Goal: Task Accomplishment & Management: Manage account settings

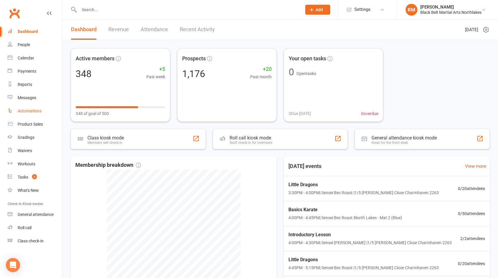
click at [35, 112] on div "Automations" at bounding box center [30, 111] width 24 height 5
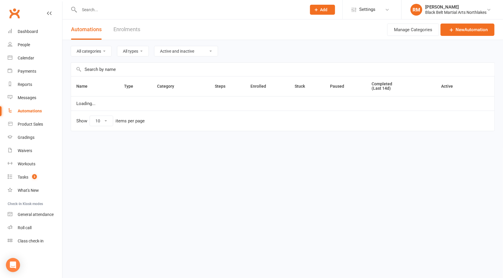
select select "100"
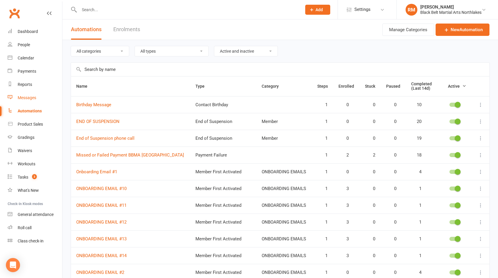
click at [22, 97] on div "Messages" at bounding box center [27, 97] width 19 height 5
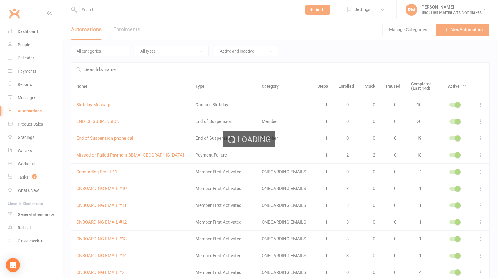
click at [24, 98] on div "Loading" at bounding box center [249, 139] width 498 height 278
drag, startPoint x: 19, startPoint y: 112, endPoint x: 22, endPoint y: 106, distance: 6.7
click at [20, 111] on div "Loading" at bounding box center [249, 139] width 498 height 278
click at [28, 86] on div "Loading" at bounding box center [249, 139] width 498 height 278
click at [27, 98] on div "Loading" at bounding box center [249, 139] width 498 height 278
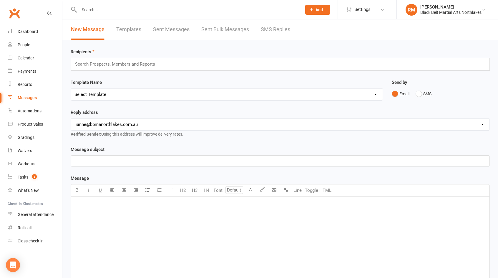
click at [33, 99] on div "Messages" at bounding box center [27, 97] width 19 height 5
click at [36, 112] on div "Automations" at bounding box center [30, 111] width 24 height 5
select select "100"
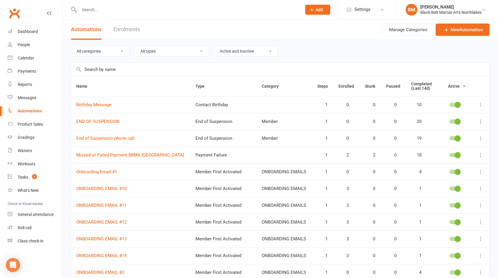
click at [120, 52] on select "All categories Member New Member Non Attending Contact ONBOARDING EMAILS Prospe…" at bounding box center [100, 51] width 58 height 10
select select "195"
click at [71, 46] on select "All categories Member New Member Non Attending Contact ONBOARDING EMAILS Prospe…" at bounding box center [100, 51] width 58 height 10
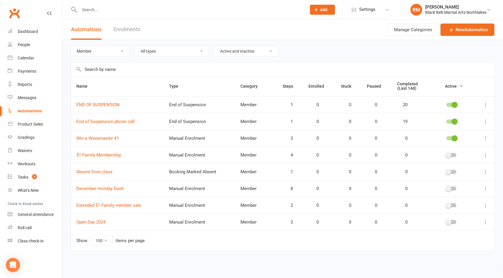
click at [195, 51] on select "All types Booking Cancelled Booking Due Booking Late-Cancelled Booking Marked A…" at bounding box center [172, 51] width 74 height 10
click at [32, 99] on div "Messages" at bounding box center [27, 97] width 19 height 5
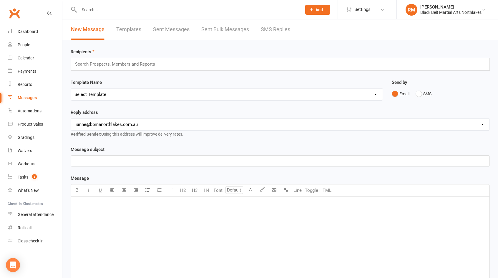
click at [81, 28] on link "New Message" at bounding box center [88, 29] width 34 height 20
click at [123, 29] on link "Templates" at bounding box center [128, 29] width 25 height 20
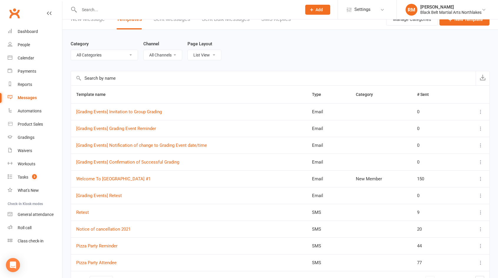
scroll to position [47, 0]
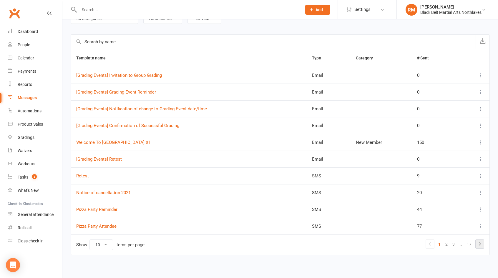
click at [484, 242] on link at bounding box center [480, 244] width 8 height 8
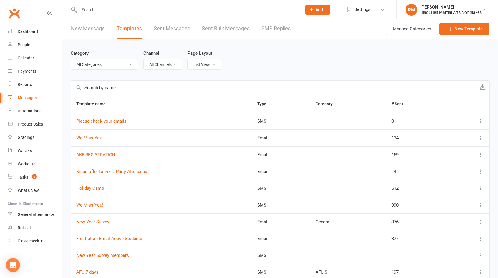
scroll to position [0, 0]
click at [123, 29] on link "Templates" at bounding box center [129, 29] width 25 height 20
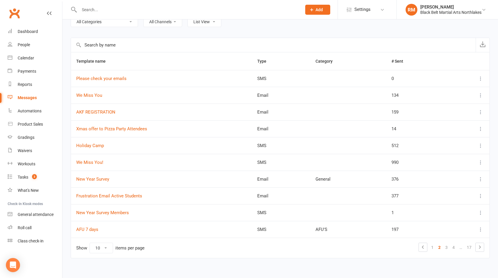
scroll to position [47, 0]
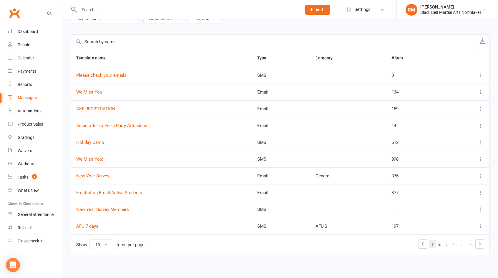
click at [435, 243] on link "1" at bounding box center [432, 244] width 7 height 8
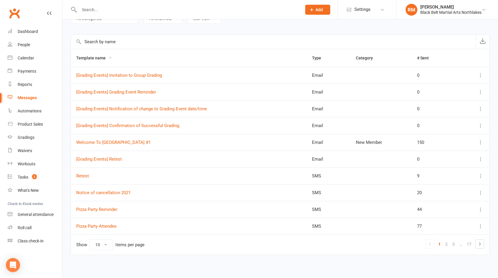
click at [95, 58] on span "Template name" at bounding box center [94, 58] width 36 height 5
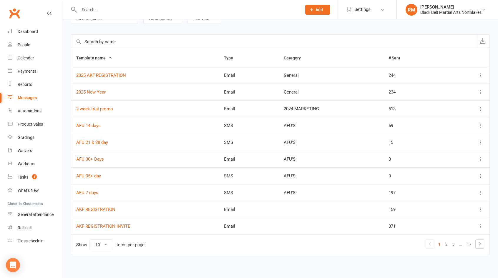
click at [103, 58] on span "Template name" at bounding box center [94, 58] width 36 height 5
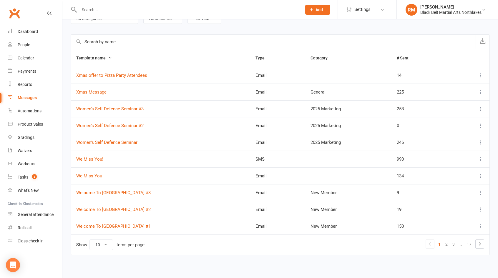
click at [101, 56] on span "Template name" at bounding box center [94, 58] width 36 height 5
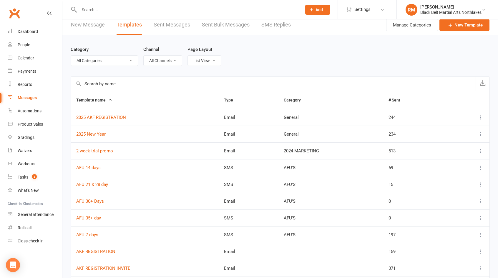
scroll to position [0, 0]
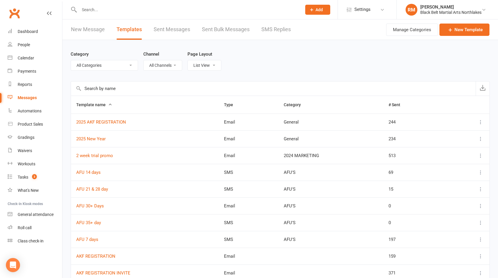
click at [211, 65] on select "List View Grid View" at bounding box center [204, 65] width 33 height 10
click at [221, 60] on select "List View Grid View" at bounding box center [204, 65] width 33 height 10
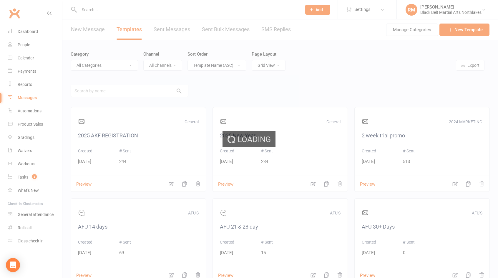
click at [275, 64] on div "Loading" at bounding box center [249, 139] width 498 height 278
click at [232, 65] on div "Loading" at bounding box center [249, 139] width 498 height 278
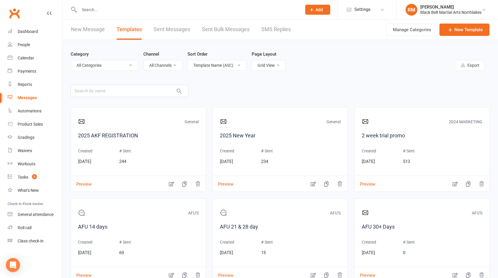
click at [270, 67] on select "List View Grid View" at bounding box center [268, 65] width 33 height 10
select select "list"
click at [252, 60] on select "List View Grid View" at bounding box center [268, 65] width 33 height 10
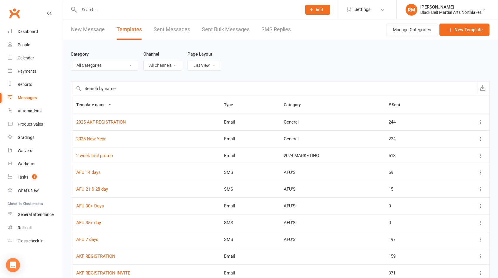
click at [159, 87] on input "text" at bounding box center [273, 89] width 405 height 14
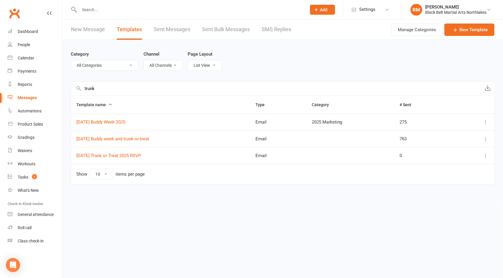
type input "trunk"
click at [128, 63] on select "All Categories (No category) 2024 MARKETING 2025 Marketing AFU'S General Market…" at bounding box center [104, 65] width 67 height 10
select select "12874"
click at [71, 60] on select "All Categories (No category) 2024 MARKETING 2025 Marketing AFU'S General Market…" at bounding box center [104, 65] width 67 height 10
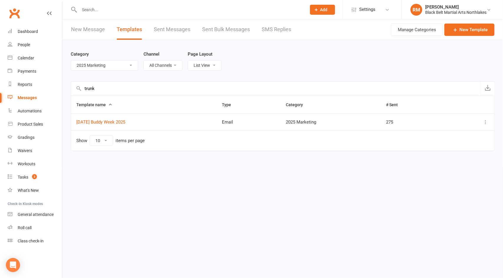
click at [128, 65] on select "All Categories (No category) 2024 MARKETING 2025 Marketing AFU'S General Market…" at bounding box center [104, 65] width 67 height 10
click at [146, 74] on div "Category All Categories (No category) 2024 MARKETING 2025 Marketing AFU'S Gener…" at bounding box center [283, 60] width 424 height 41
click at [124, 65] on select "All Categories (No category) 2024 MARKETING 2025 Marketing AFU'S General Market…" at bounding box center [104, 65] width 67 height 10
click at [71, 60] on select "All Categories (No category) 2024 MARKETING 2025 Marketing AFU'S General Market…" at bounding box center [104, 65] width 67 height 10
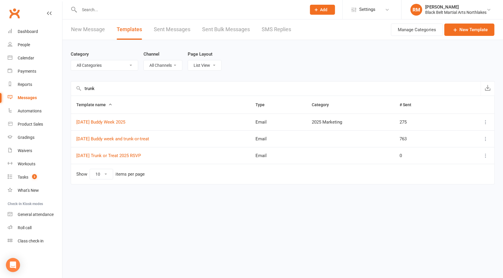
click at [119, 65] on select "All Categories (No category) 2024 MARKETING 2025 Marketing AFU'S General Market…" at bounding box center [104, 65] width 67 height 10
select select "11023"
click at [71, 60] on select "All Categories (No category) 2024 MARKETING 2025 Marketing AFU'S General Market…" at bounding box center [104, 65] width 67 height 10
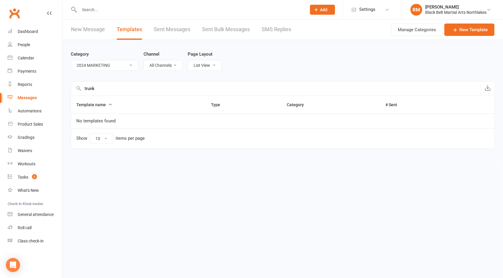
click at [126, 64] on select "All Categories (No category) 2024 MARKETING 2025 Marketing AFU'S General Market…" at bounding box center [104, 65] width 67 height 10
select select
click at [71, 60] on select "All Categories (No category) 2024 MARKETING 2025 Marketing AFU'S General Market…" at bounding box center [104, 65] width 67 height 10
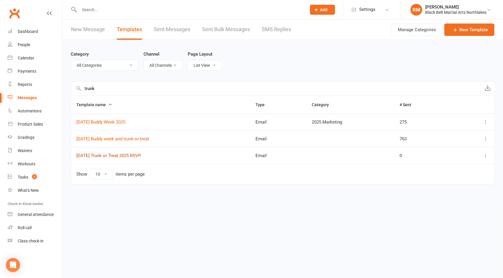
click at [139, 155] on link "[DATE] Trunk or Treat 2025 RSVP" at bounding box center [108, 155] width 65 height 5
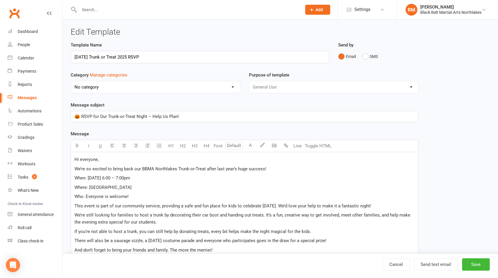
click at [50, 12] on icon at bounding box center [49, 13] width 5 height 5
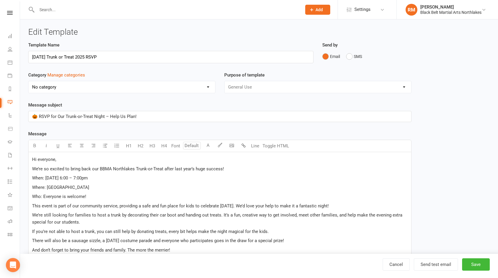
click at [67, 11] on input "text" at bounding box center [166, 10] width 263 height 8
click at [398, 264] on link "Cancel" at bounding box center [396, 265] width 27 height 12
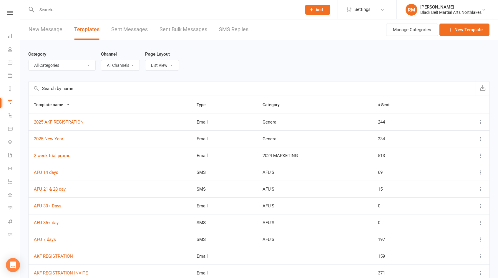
click at [83, 65] on select "All Categories (No category) 2024 MARKETING 2025 Marketing AFU'S General Market…" at bounding box center [62, 65] width 67 height 10
select select "12874"
click at [29, 60] on select "All Categories (No category) 2024 MARKETING 2025 Marketing AFU'S General Market…" at bounding box center [62, 65] width 67 height 10
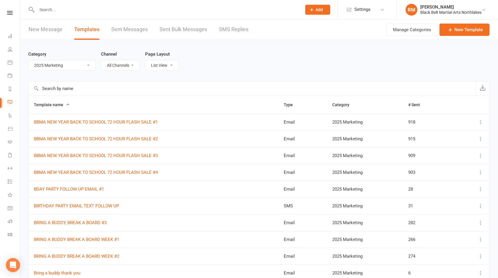
click at [130, 91] on input "text" at bounding box center [252, 89] width 447 height 14
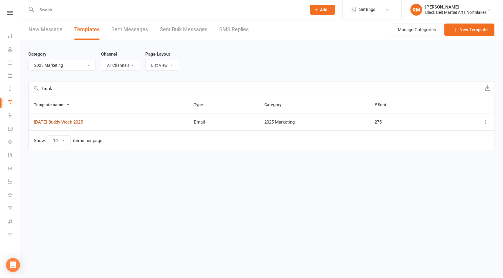
type input "trunk"
click at [81, 122] on link "[DATE] Buddy Week 2025" at bounding box center [58, 122] width 49 height 5
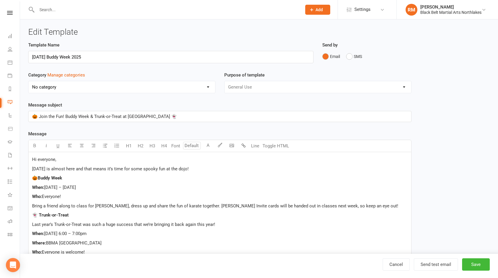
select select "12874"
click at [207, 87] on select "No category 2024 MARKETING 2025 Marketing AFU'S General Marketing [PERSON_NAME]…" at bounding box center [122, 87] width 187 height 12
select select
click at [29, 81] on select "No category 2024 MARKETING 2025 Marketing AFU'S General Marketing [PERSON_NAME]…" at bounding box center [122, 87] width 187 height 12
click at [399, 265] on link "Cancel" at bounding box center [396, 265] width 27 height 12
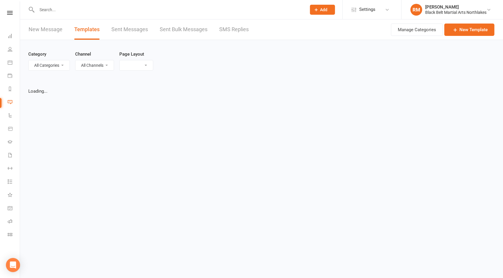
select select "list"
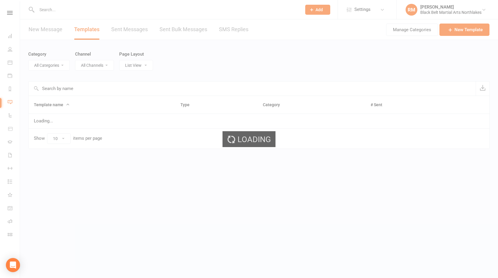
select select "12874"
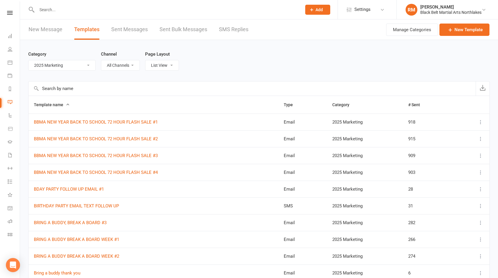
click at [84, 67] on select "All Categories (No category) 2024 MARKETING 2025 Marketing AFU'S General Market…" at bounding box center [62, 65] width 67 height 10
select select
click at [29, 60] on select "All Categories (No category) 2024 MARKETING 2025 Marketing AFU'S General Market…" at bounding box center [62, 65] width 67 height 10
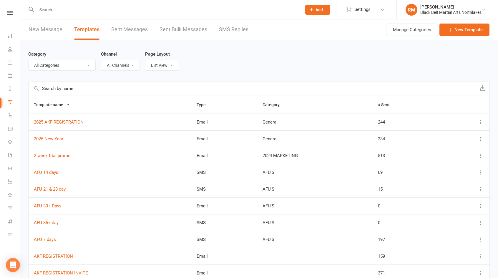
click at [74, 87] on input "text" at bounding box center [252, 89] width 447 height 14
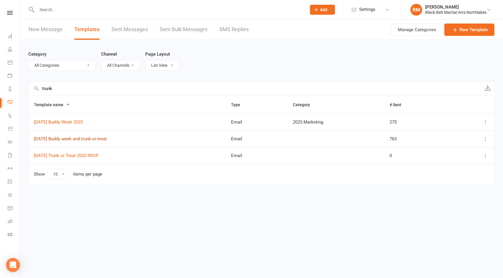
type input "trunk"
click at [84, 140] on link "[DATE] Buddy week and trunk-or-treat" at bounding box center [70, 138] width 73 height 5
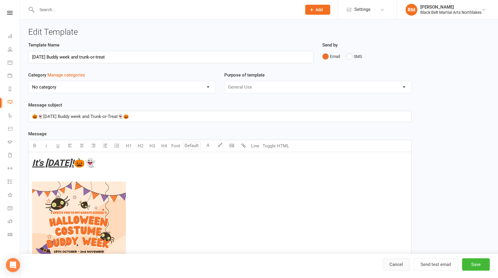
click at [400, 267] on link "Cancel" at bounding box center [396, 265] width 27 height 12
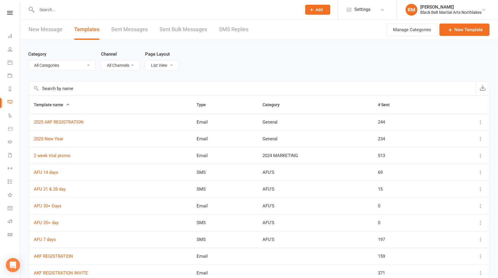
click at [107, 88] on input "text" at bounding box center [252, 89] width 447 height 14
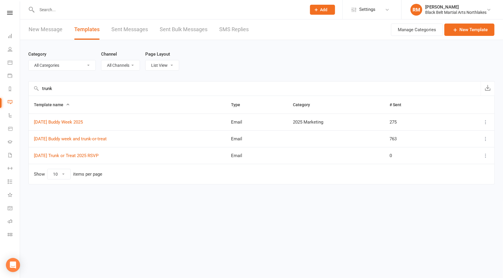
type input "trunk"
click at [487, 137] on icon at bounding box center [486, 139] width 6 height 6
click at [442, 163] on link "Edit" at bounding box center [460, 162] width 58 height 12
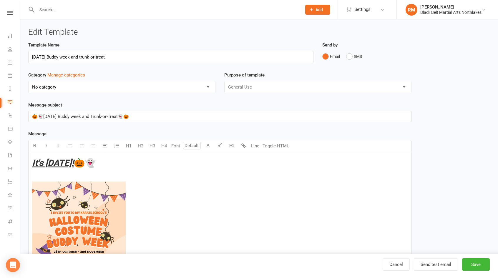
click at [208, 86] on select "No category 2024 MARKETING 2025 Marketing AFU'S General Marketing [PERSON_NAME]…" at bounding box center [122, 87] width 187 height 12
select select "12874"
click at [29, 81] on select "No category 2024 MARKETING 2025 Marketing AFU'S General Marketing [PERSON_NAME]…" at bounding box center [122, 87] width 187 height 12
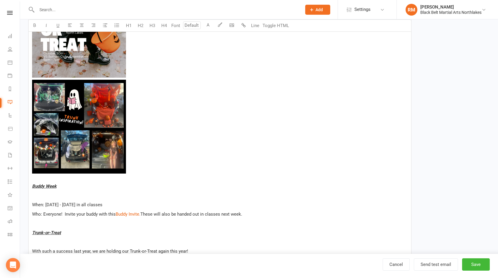
scroll to position [383, 0]
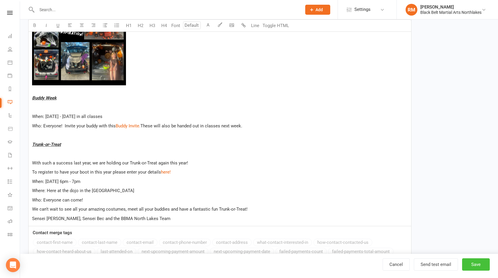
click at [476, 270] on button "Save" at bounding box center [476, 265] width 28 height 12
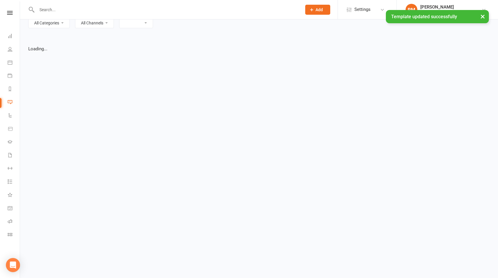
select select "list"
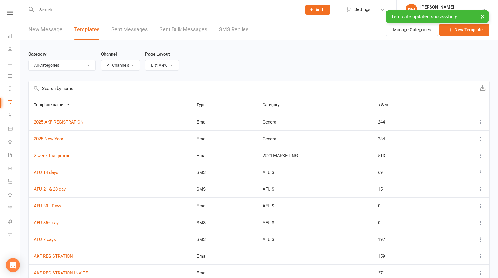
click at [95, 89] on input "text" at bounding box center [252, 89] width 447 height 14
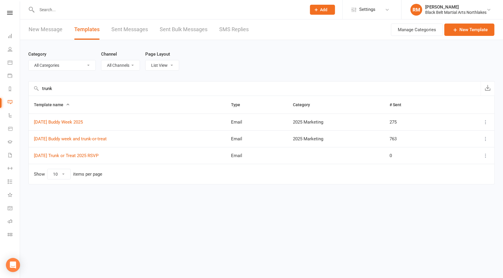
type input "trunk"
click at [484, 157] on icon at bounding box center [486, 156] width 6 height 6
click at [439, 175] on link "Edit" at bounding box center [460, 178] width 58 height 12
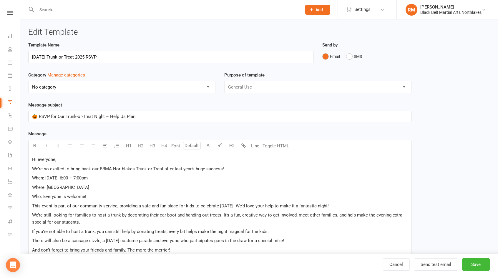
click at [103, 88] on select "No category 2024 MARKETING 2025 Marketing AFU'S General Marketing [PERSON_NAME]…" at bounding box center [122, 87] width 187 height 12
select select "12874"
click at [29, 81] on select "No category 2024 MARKETING 2025 Marketing AFU'S General Marketing [PERSON_NAME]…" at bounding box center [122, 87] width 187 height 12
click at [473, 269] on button "Save" at bounding box center [476, 265] width 28 height 12
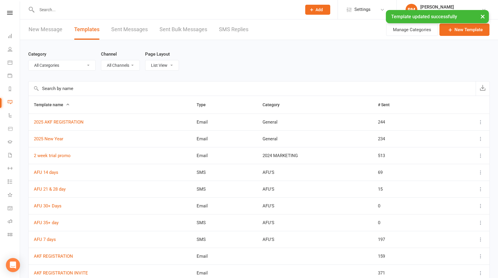
click at [87, 68] on select "All Categories (No category) 2024 MARKETING 2025 Marketing AFU'S General Market…" at bounding box center [62, 65] width 67 height 10
select select "12874"
click at [29, 60] on select "All Categories (No category) 2024 MARKETING 2025 Marketing AFU'S General Market…" at bounding box center [62, 65] width 67 height 10
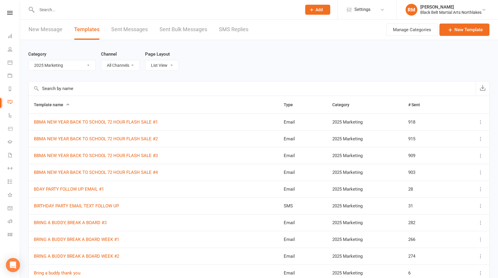
click at [103, 86] on input "text" at bounding box center [252, 89] width 447 height 14
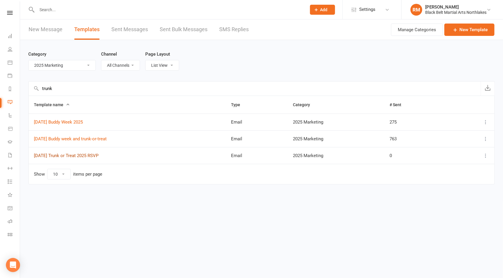
type input "trunk"
click at [98, 153] on link "[DATE] Trunk or Treat 2025 RSVP" at bounding box center [66, 155] width 65 height 5
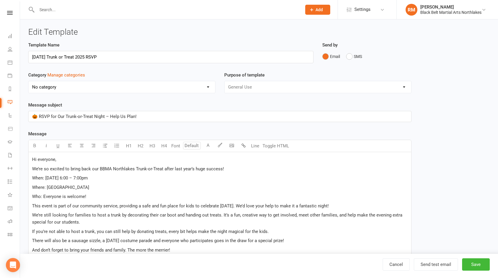
select select "12874"
click at [402, 266] on link "Cancel" at bounding box center [396, 265] width 27 height 12
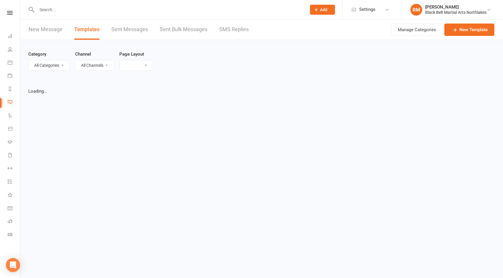
select select "list"
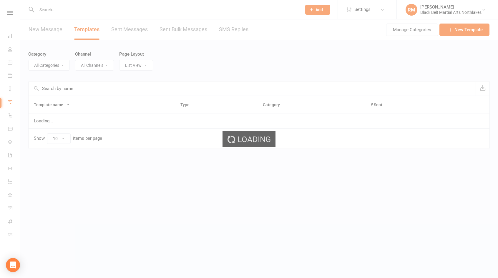
select select "12874"
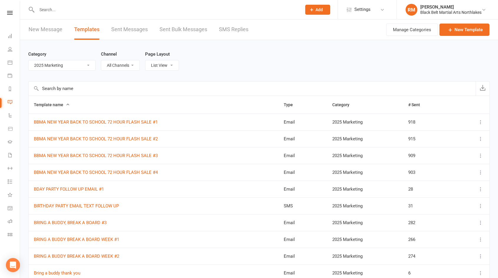
click at [86, 63] on select "All Categories (No category) 2024 MARKETING 2025 Marketing AFU'S General Market…" at bounding box center [62, 65] width 67 height 10
select select
click at [29, 60] on select "All Categories (No category) 2024 MARKETING 2025 Marketing AFU'S General Market…" at bounding box center [62, 65] width 67 height 10
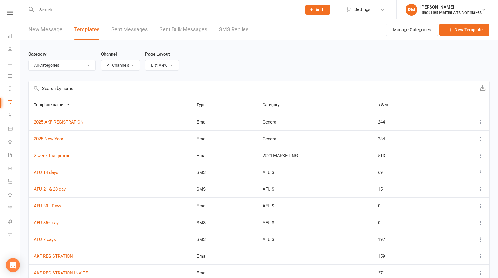
click at [83, 86] on input "text" at bounding box center [252, 89] width 447 height 14
type input "trunk"
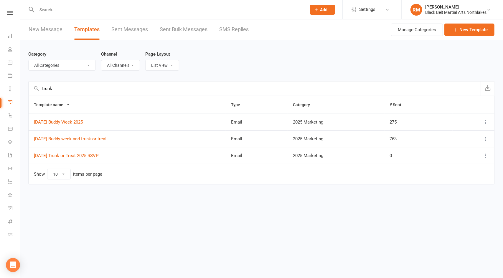
click at [83, 65] on select "All Categories (No category) 2024 MARKETING 2025 Marketing AFU'S General Market…" at bounding box center [62, 65] width 67 height 10
select select "-1"
click at [29, 60] on select "All Categories (No category) 2024 MARKETING 2025 Marketing AFU'S General Market…" at bounding box center [62, 65] width 67 height 10
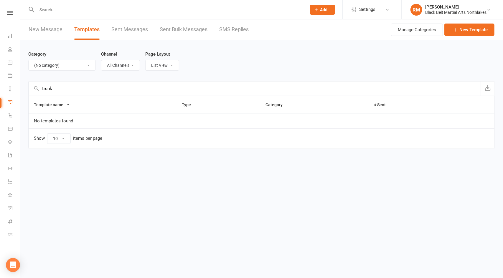
click at [73, 88] on input "trunk" at bounding box center [255, 89] width 452 height 14
drag, startPoint x: 73, startPoint y: 88, endPoint x: 34, endPoint y: 89, distance: 38.9
click at [34, 89] on div "trunk" at bounding box center [261, 88] width 466 height 14
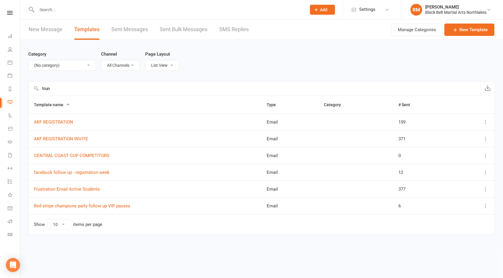
type input "trunk"
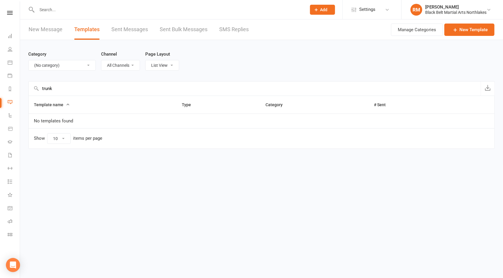
click at [84, 64] on select "All Categories (No category) 2024 MARKETING 2025 Marketing AFU'S General Market…" at bounding box center [62, 65] width 67 height 10
click at [152, 174] on html "Prospect Member Non-attending contact Class / event Appointment Grading event T…" at bounding box center [251, 87] width 503 height 174
click at [427, 174] on html "Prospect Member Non-attending contact Class / event Appointment Grading event T…" at bounding box center [251, 87] width 503 height 174
click at [139, 27] on link "Sent Messages" at bounding box center [129, 29] width 37 height 20
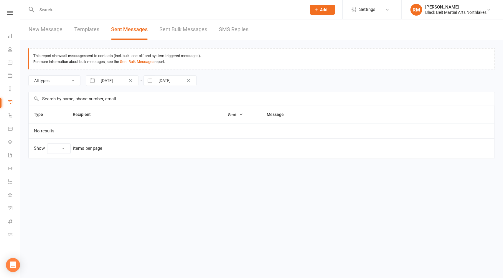
select select "10"
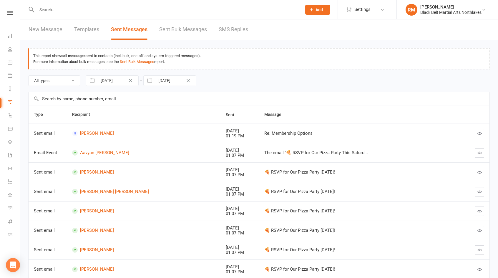
click at [93, 98] on input "text" at bounding box center [259, 99] width 461 height 14
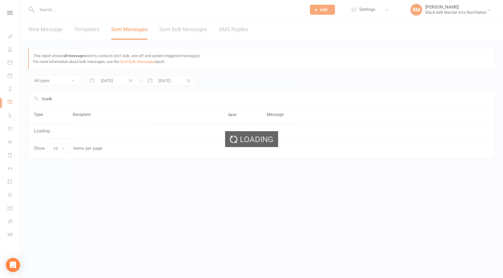
type input "trunk"
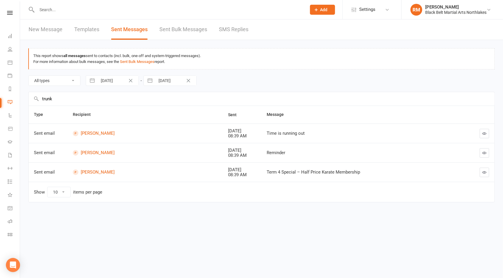
click at [86, 30] on link "Templates" at bounding box center [86, 29] width 25 height 20
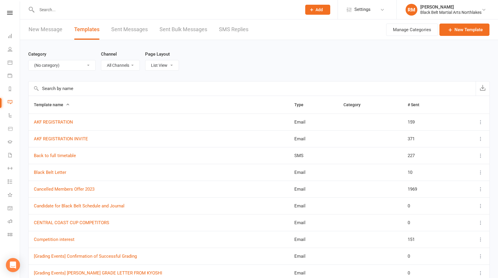
click at [82, 65] on select "All Categories (No category) 2024 MARKETING 2025 Marketing AFU'S General Market…" at bounding box center [62, 65] width 67 height 10
select select "12874"
click at [29, 60] on select "All Categories (No category) 2024 MARKETING 2025 Marketing AFU'S General Market…" at bounding box center [62, 65] width 67 height 10
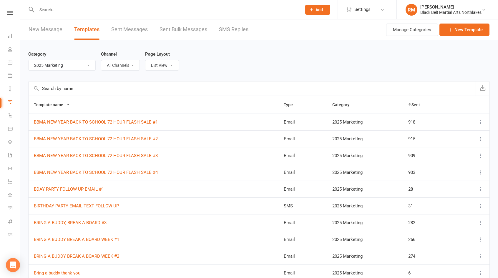
click at [231, 65] on div "Category All Categories (No category) 2024 MARKETING 2025 Marketing AFU'S Gener…" at bounding box center [259, 60] width 462 height 41
click at [235, 92] on input "text" at bounding box center [252, 89] width 447 height 14
